Goal: Task Accomplishment & Management: Manage account settings

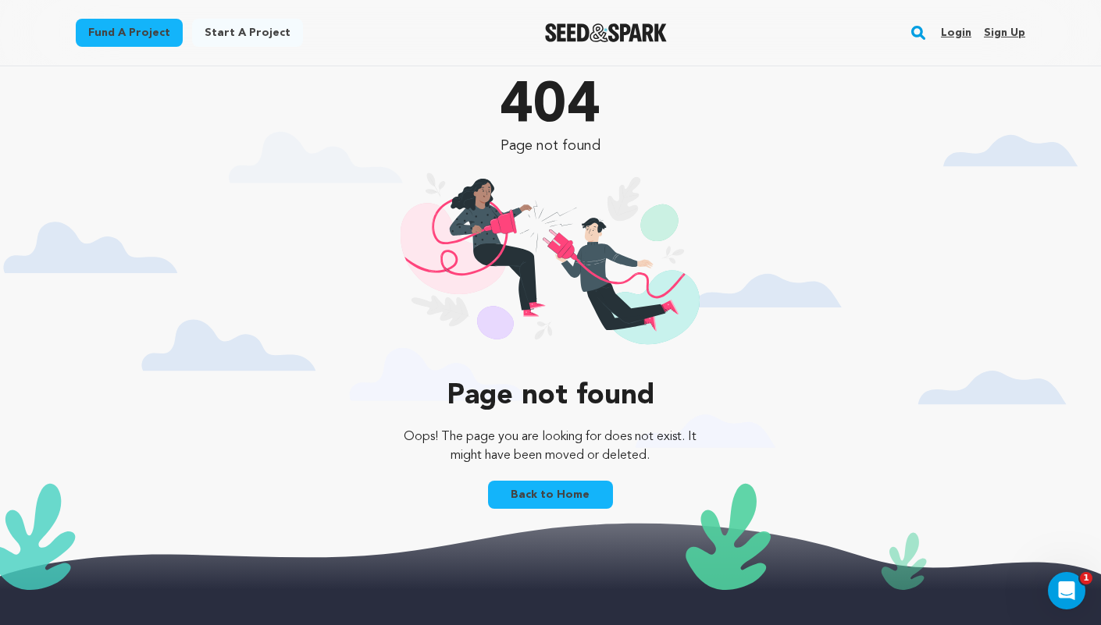
click at [955, 26] on link "Login" at bounding box center [955, 32] width 30 height 25
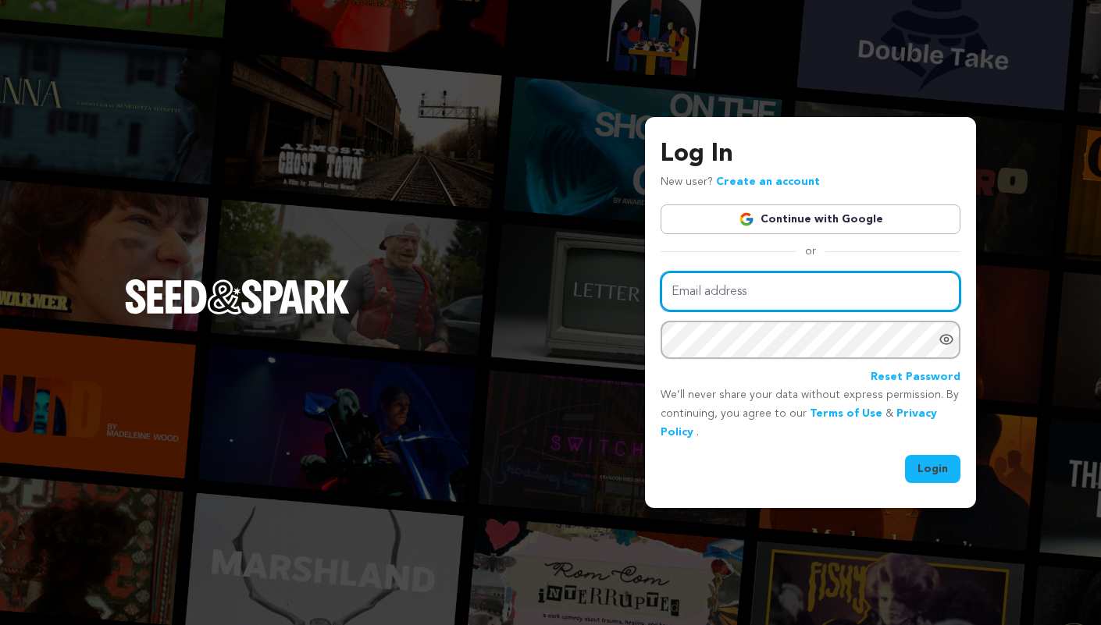
click at [703, 287] on input "Email address" at bounding box center [810, 292] width 300 height 40
type input "[EMAIL_ADDRESS][DOMAIN_NAME]"
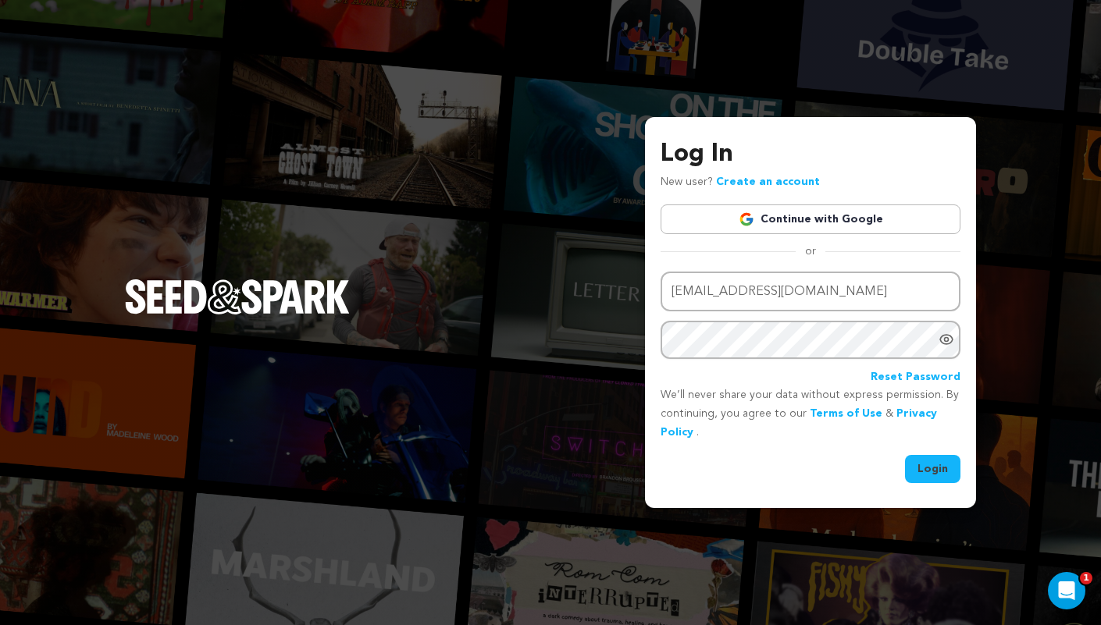
click at [947, 474] on button "Login" at bounding box center [932, 469] width 55 height 28
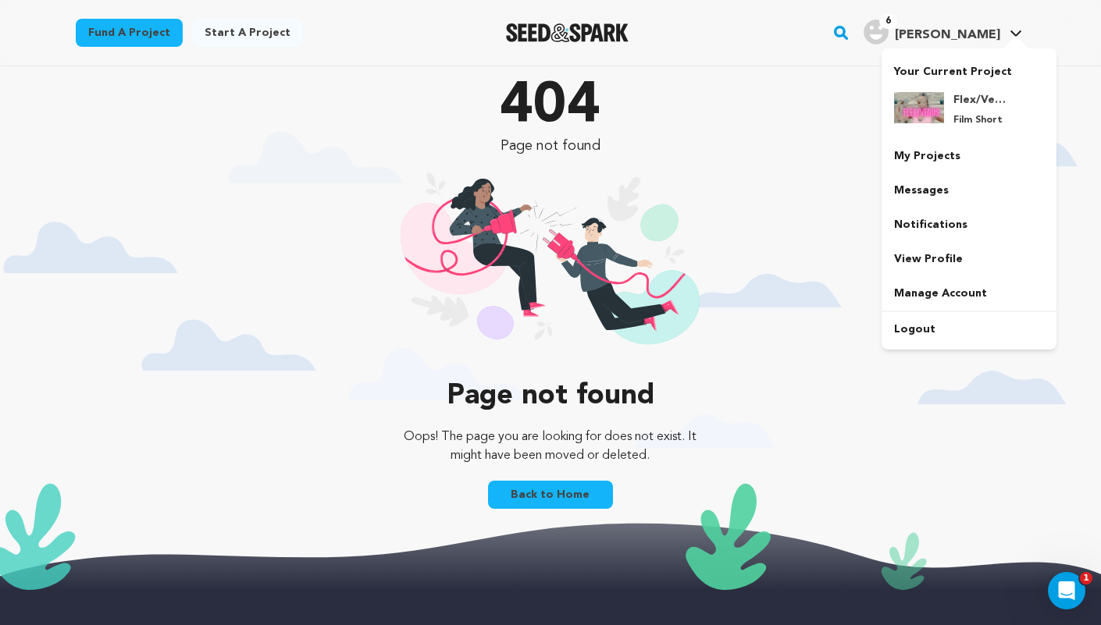
click at [930, 48] on div "Your Current Project Flex/Venus Film Short" at bounding box center [968, 198] width 175 height 301
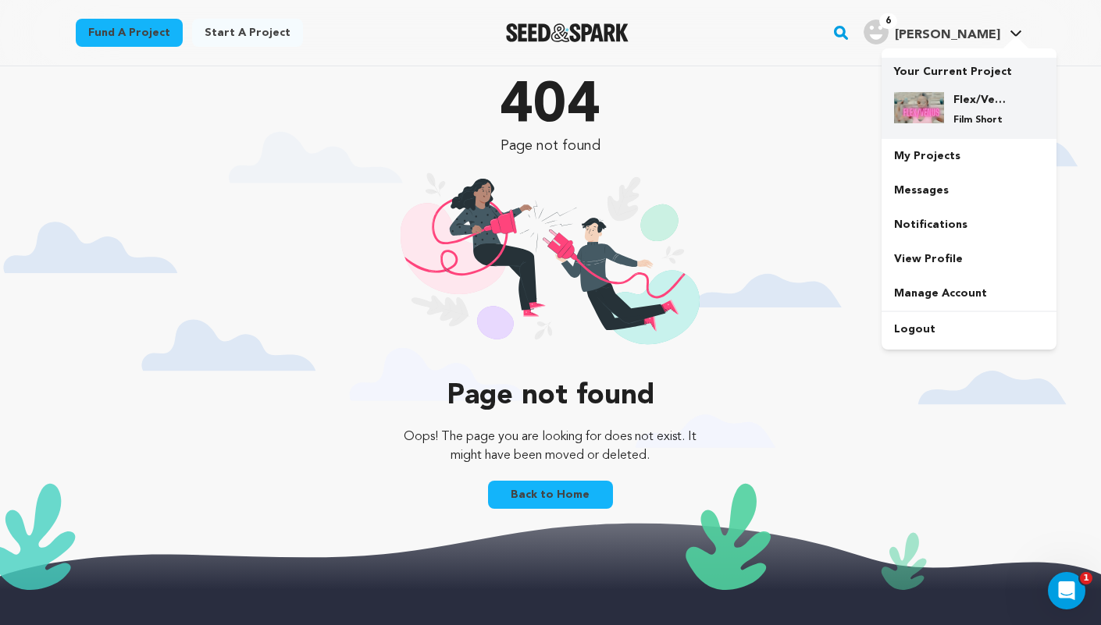
click at [925, 111] on img at bounding box center [919, 107] width 50 height 31
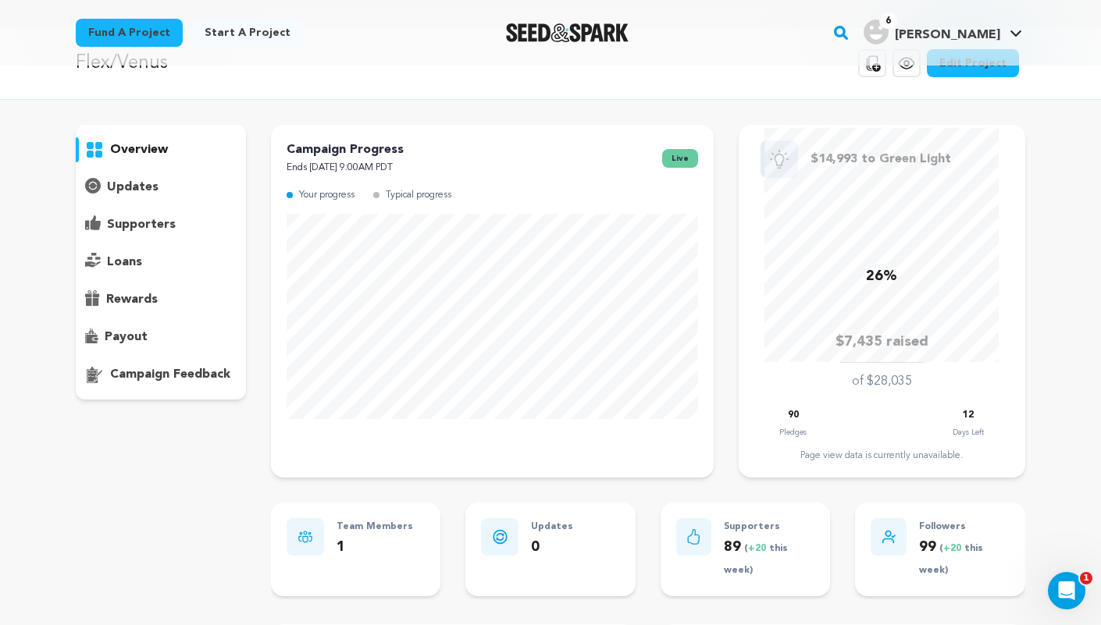
scroll to position [23, 0]
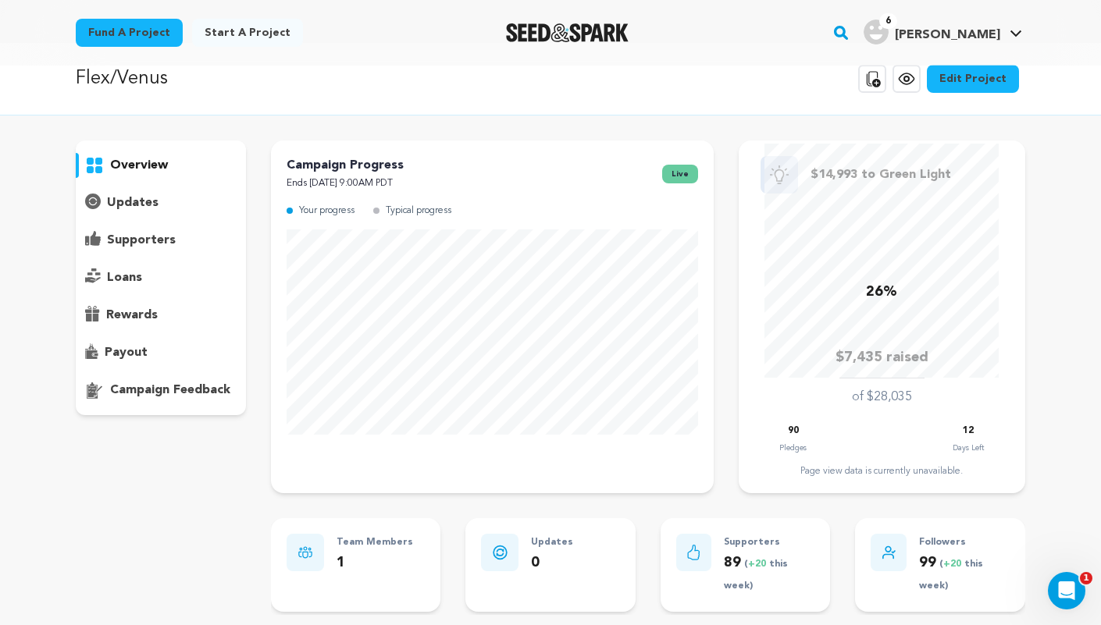
click at [130, 236] on p "supporters" at bounding box center [141, 240] width 69 height 19
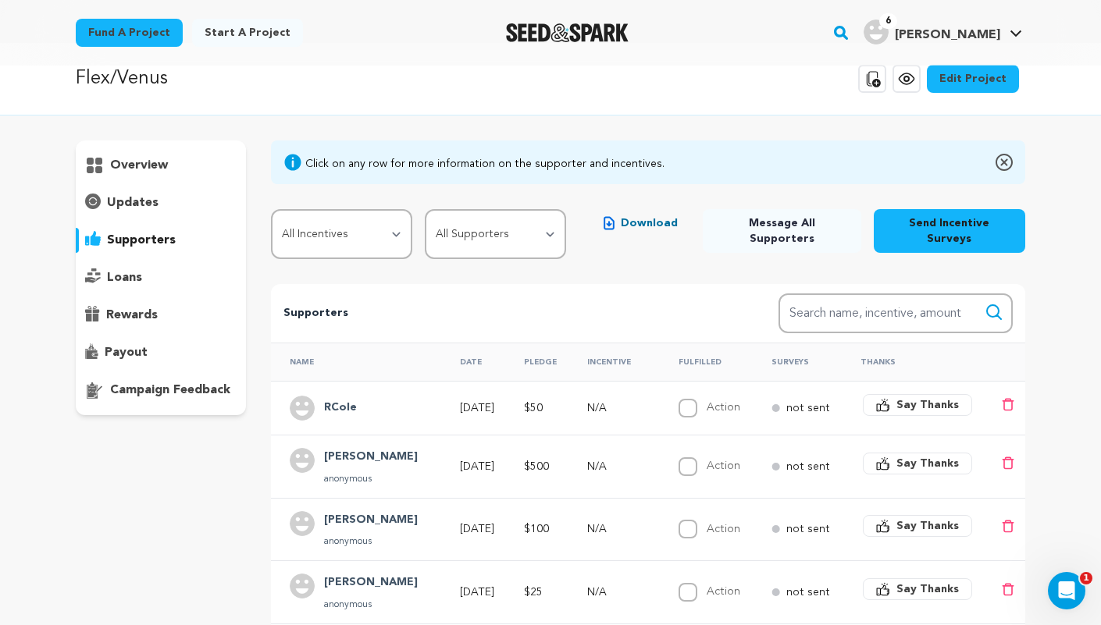
click at [357, 396] on div "RCole" at bounding box center [341, 408] width 52 height 25
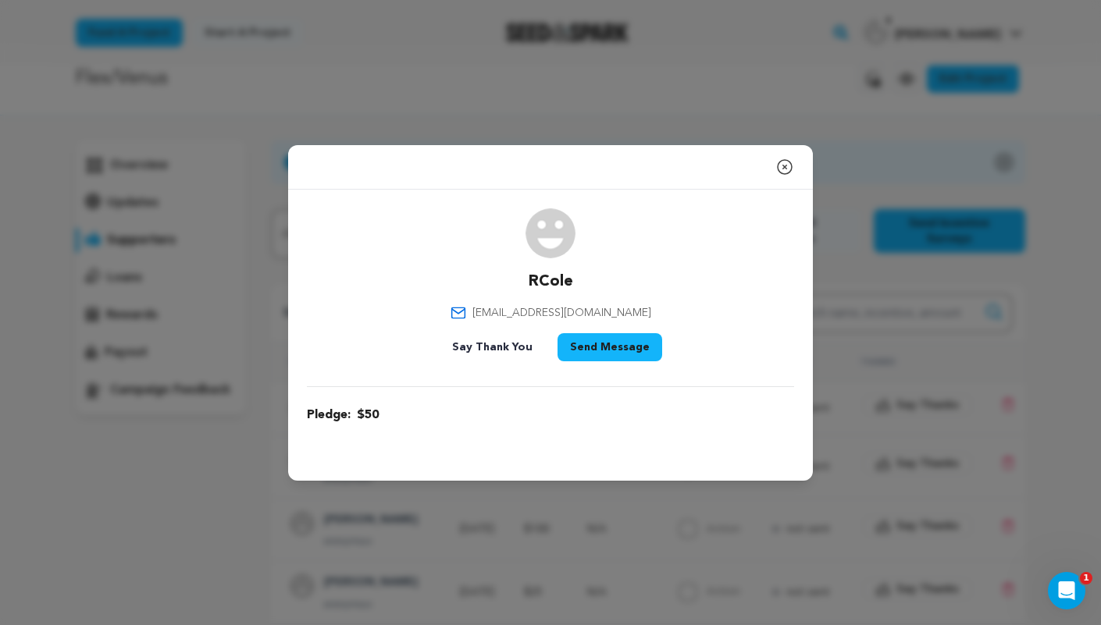
click at [780, 164] on icon "button" at bounding box center [784, 167] width 19 height 19
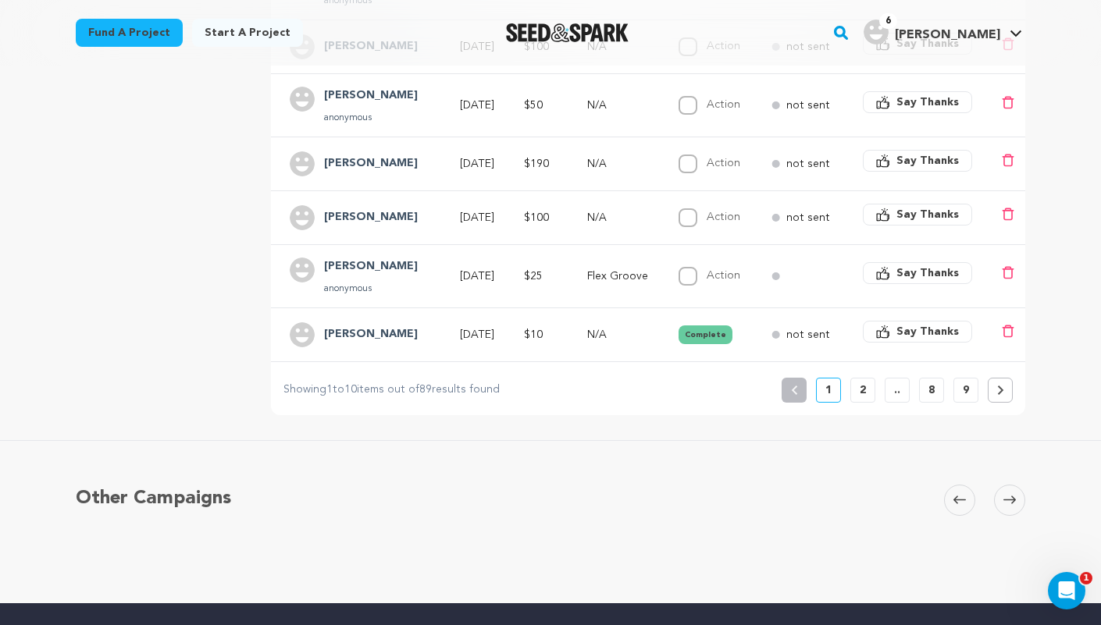
scroll to position [628, 0]
